Goal: Task Accomplishment & Management: Manage account settings

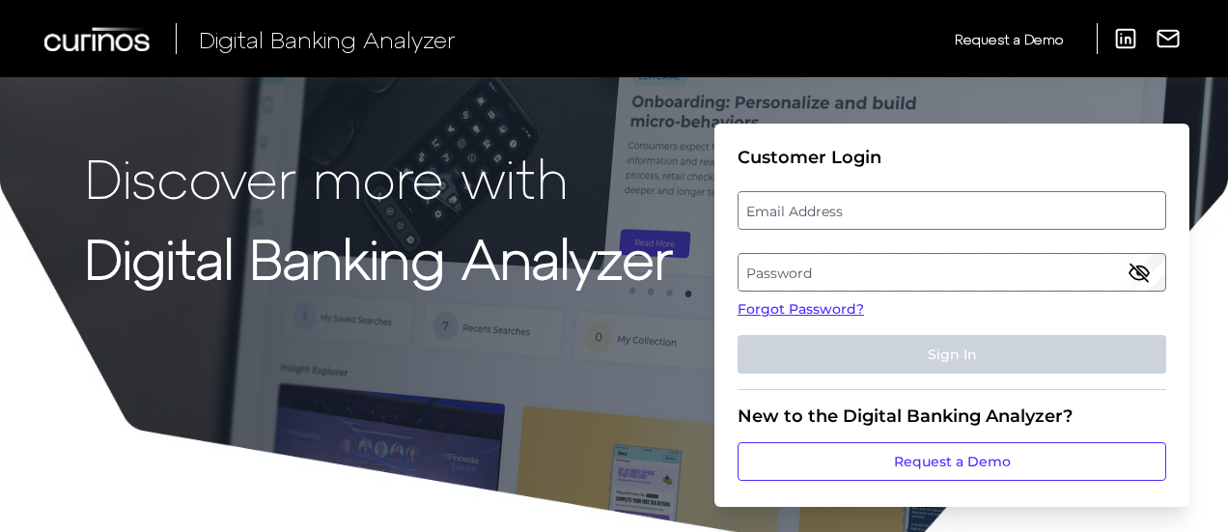
click at [821, 202] on label "Email Address" at bounding box center [951, 210] width 426 height 35
click at [821, 202] on input "email" at bounding box center [951, 210] width 429 height 39
click at [821, 208] on input "Email Address" at bounding box center [951, 210] width 429 height 39
click at [774, 215] on input "Email Address" at bounding box center [951, 210] width 429 height 39
click at [772, 215] on input "Email Address" at bounding box center [951, 210] width 429 height 39
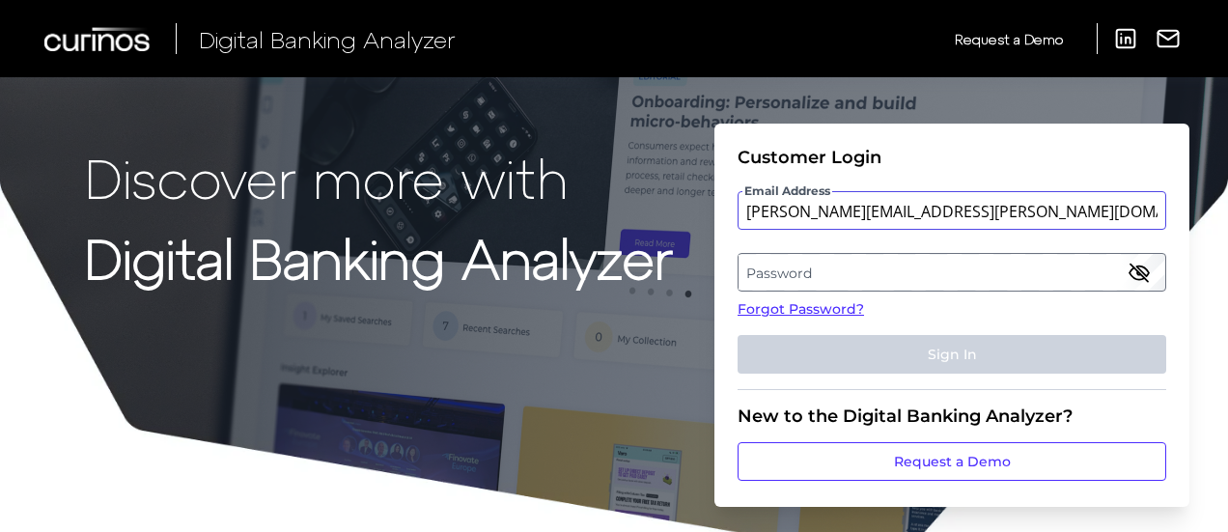
type input "[PERSON_NAME][EMAIL_ADDRESS][PERSON_NAME][DOMAIN_NAME]"
drag, startPoint x: 739, startPoint y: 237, endPoint x: 761, endPoint y: 264, distance: 34.4
click at [739, 237] on fieldset "Customer Login Email Address [PERSON_NAME][EMAIL_ADDRESS][PERSON_NAME][DOMAIN_N…" at bounding box center [951, 268] width 429 height 243
click at [780, 283] on label "Password" at bounding box center [951, 272] width 426 height 35
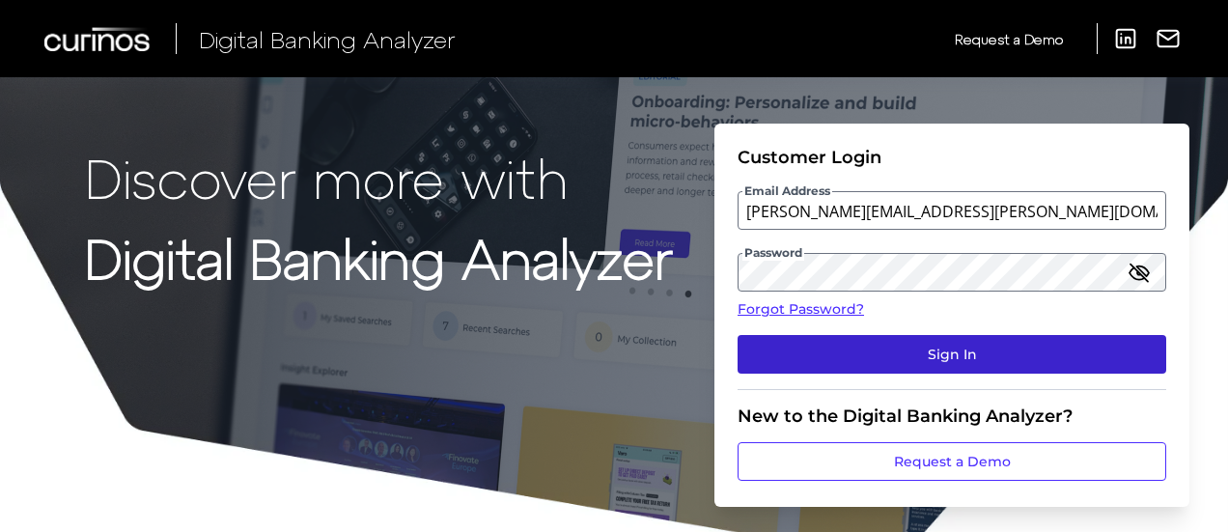
click at [958, 350] on button "Sign In" at bounding box center [951, 354] width 429 height 39
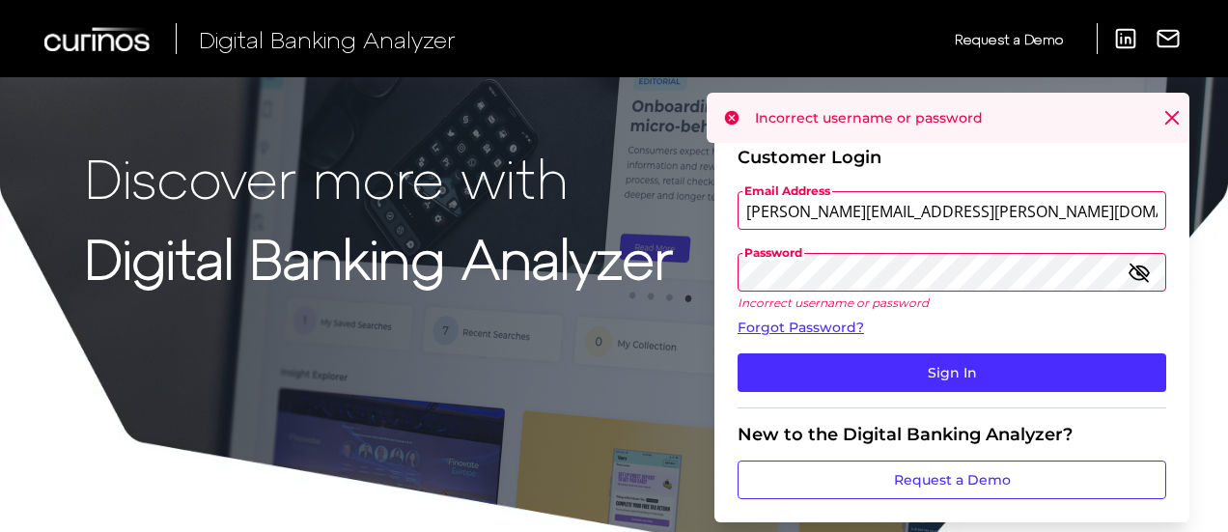
click at [560, 267] on div "Discover more with Digital Banking Analyzer Customer Login Email Address [PERSO…" at bounding box center [614, 287] width 1228 height 575
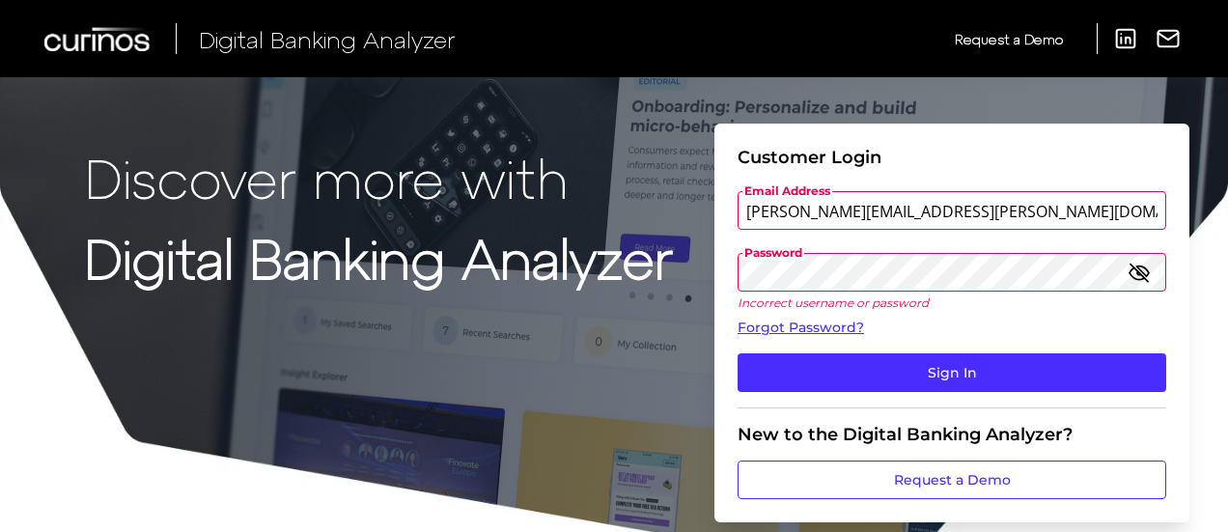
click at [1130, 273] on icon "button" at bounding box center [1138, 272] width 23 height 23
click at [517, 277] on div "Discover more with Digital Banking Analyzer Customer Login Email Address [PERSO…" at bounding box center [614, 287] width 1228 height 575
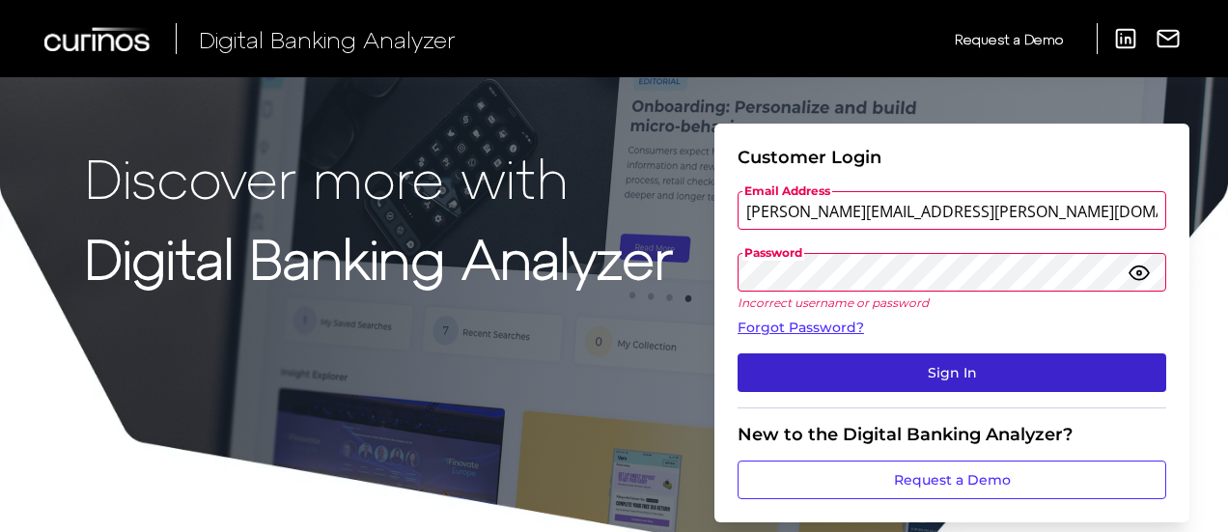
click at [781, 368] on button "Sign In" at bounding box center [951, 372] width 429 height 39
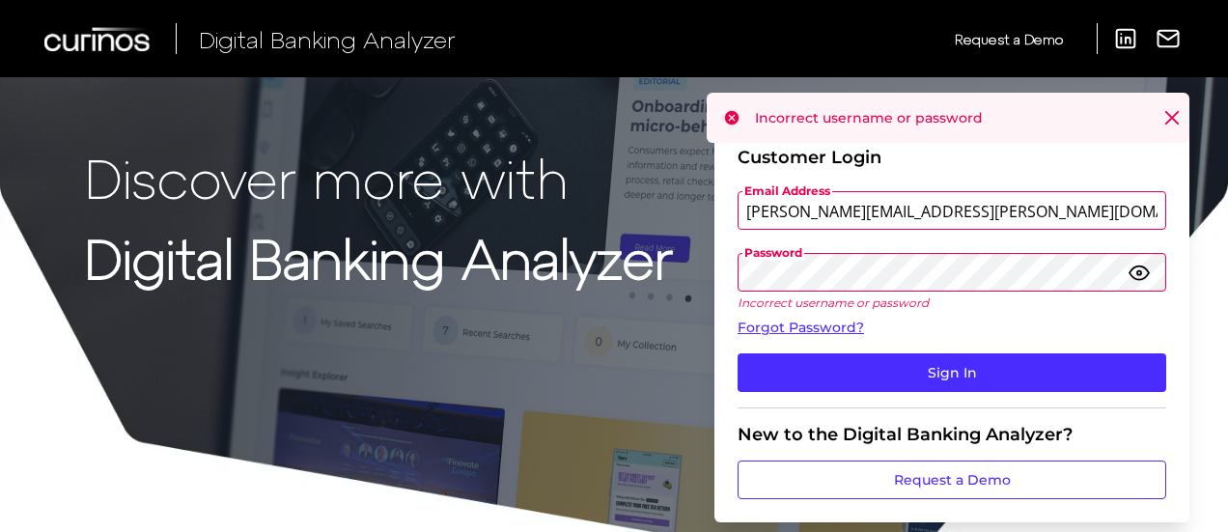
click at [635, 279] on div "Discover more with Digital Banking Analyzer Customer Login Email Address [PERSO…" at bounding box center [614, 287] width 1228 height 575
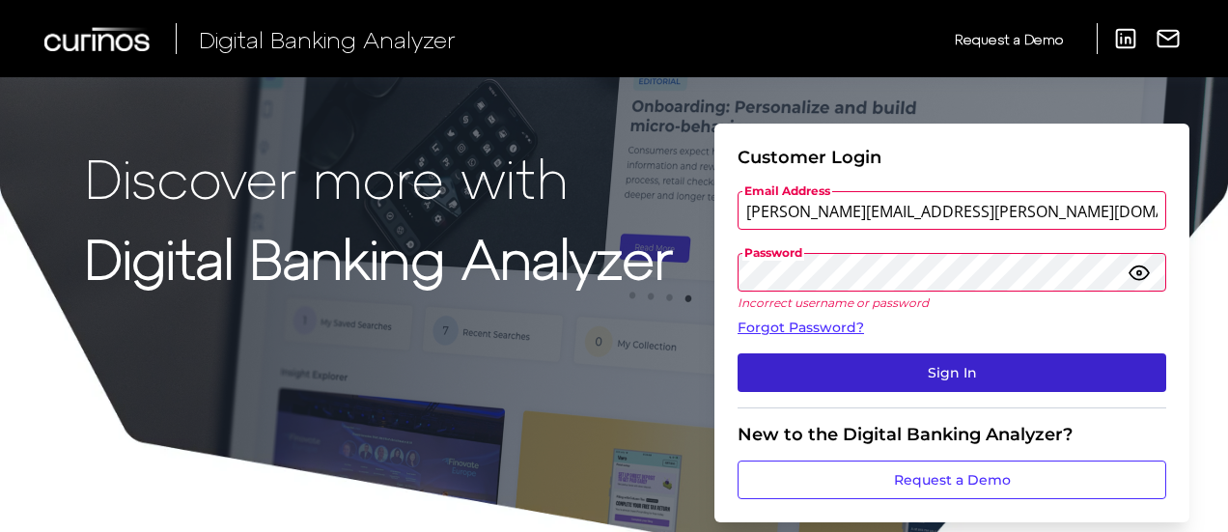
click at [748, 372] on button "Sign In" at bounding box center [951, 372] width 429 height 39
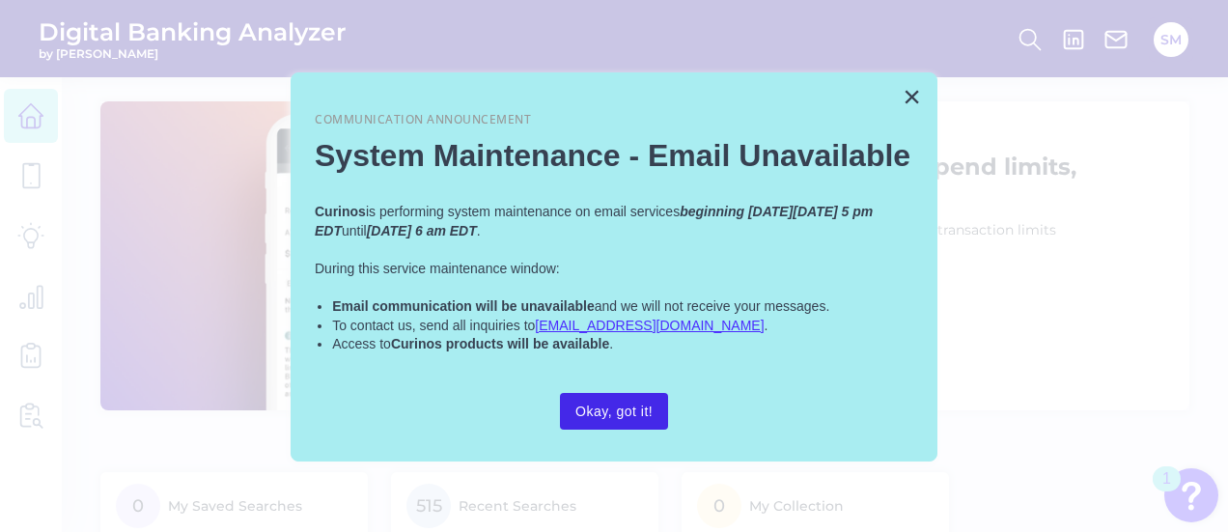
click at [612, 415] on button "Okay, got it!" at bounding box center [614, 411] width 108 height 37
